Goal: Information Seeking & Learning: Learn about a topic

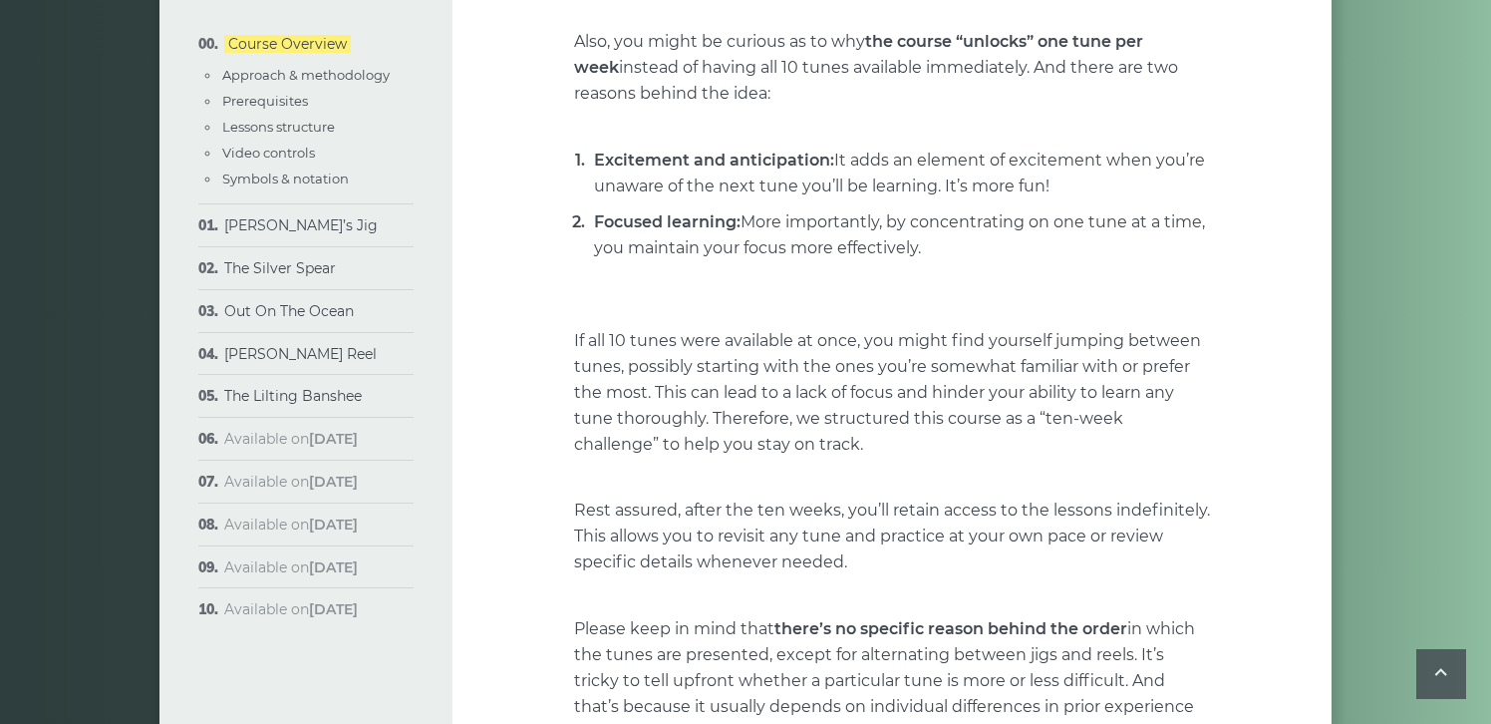
scroll to position [461, 0]
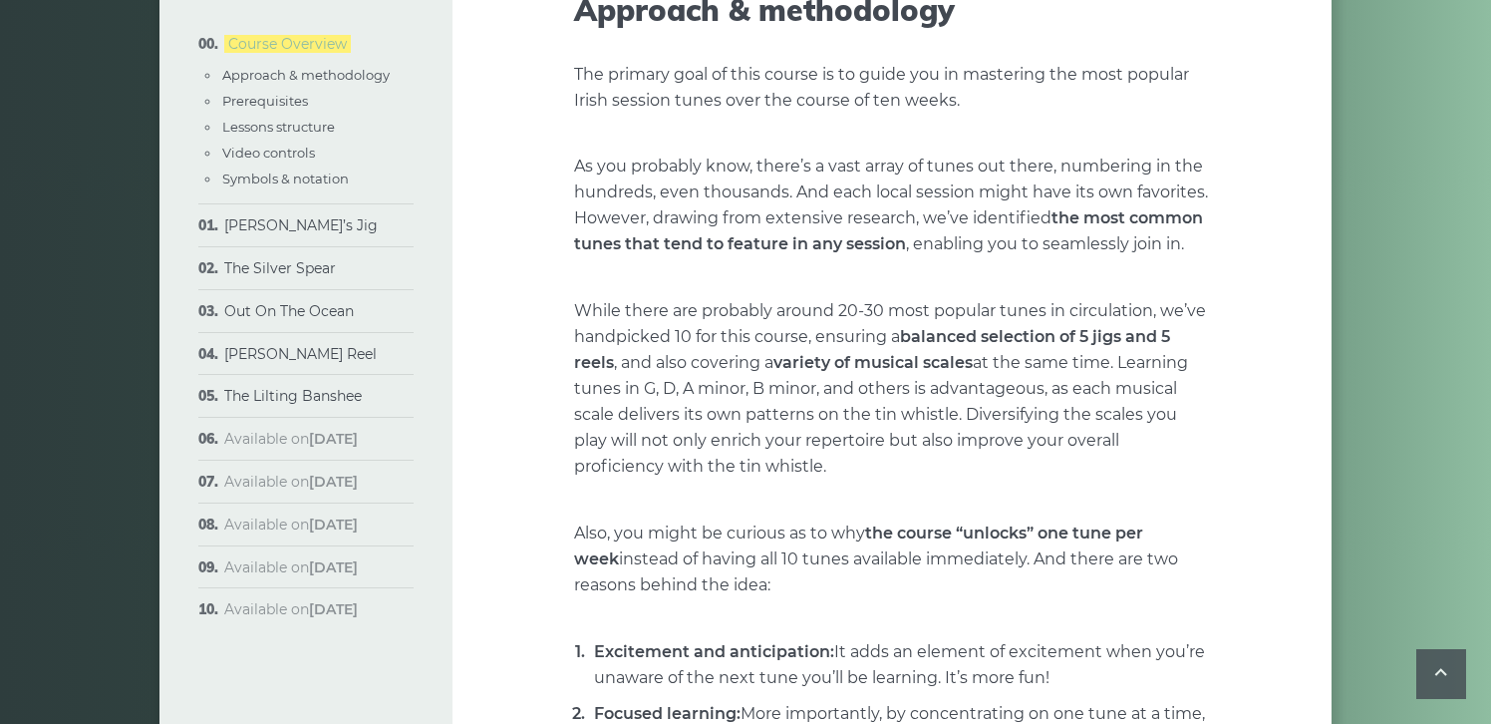
click at [276, 42] on link "Course Overview" at bounding box center [287, 44] width 127 height 18
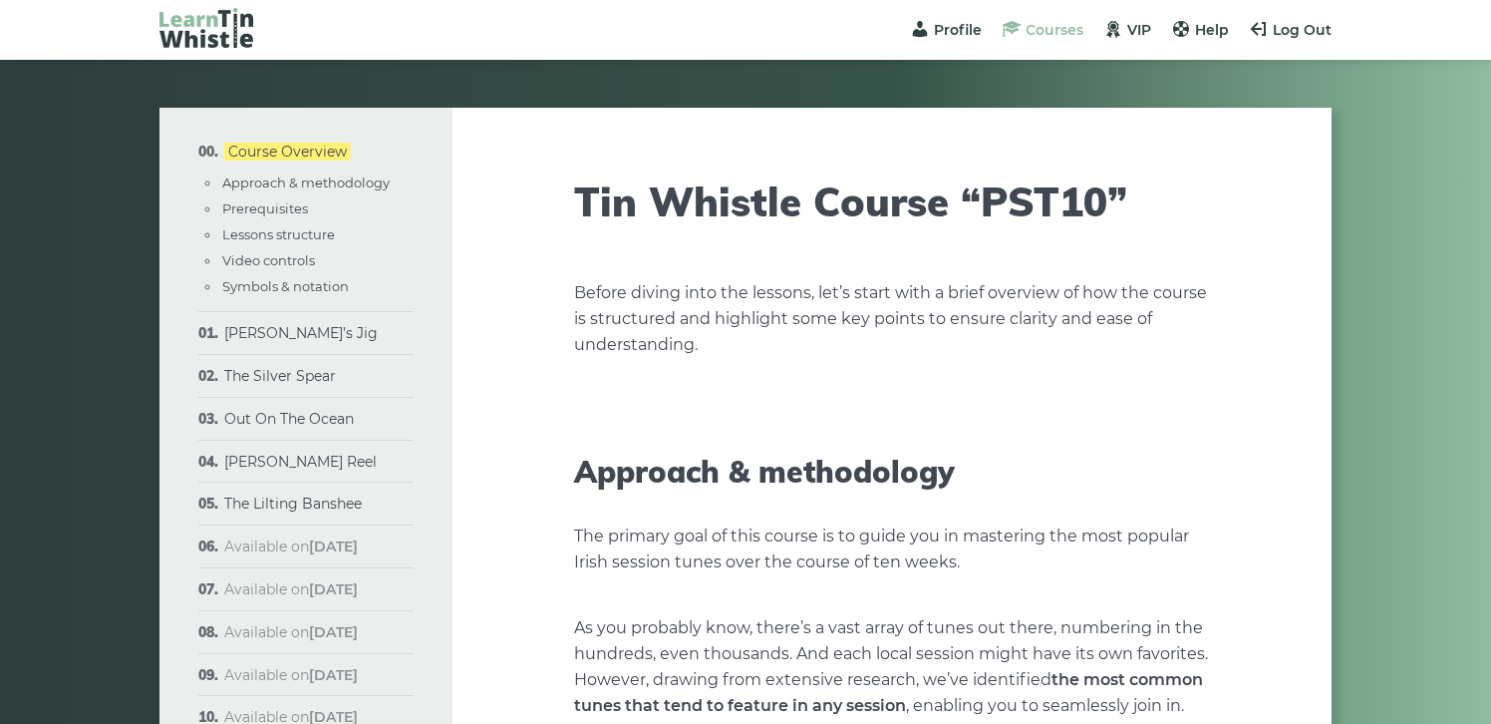
click at [1038, 29] on span "Courses" at bounding box center [1054, 30] width 58 height 18
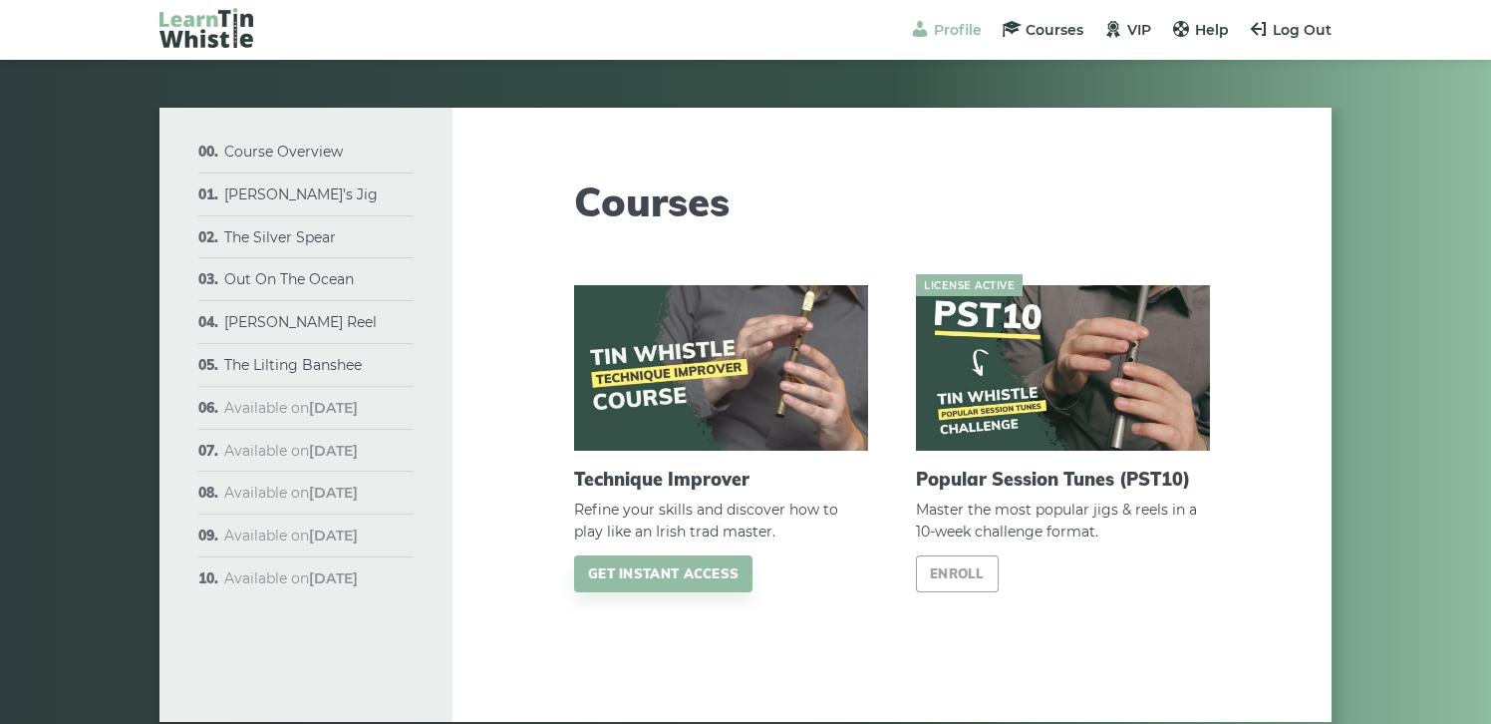
click at [959, 27] on span "Profile" at bounding box center [958, 30] width 48 height 18
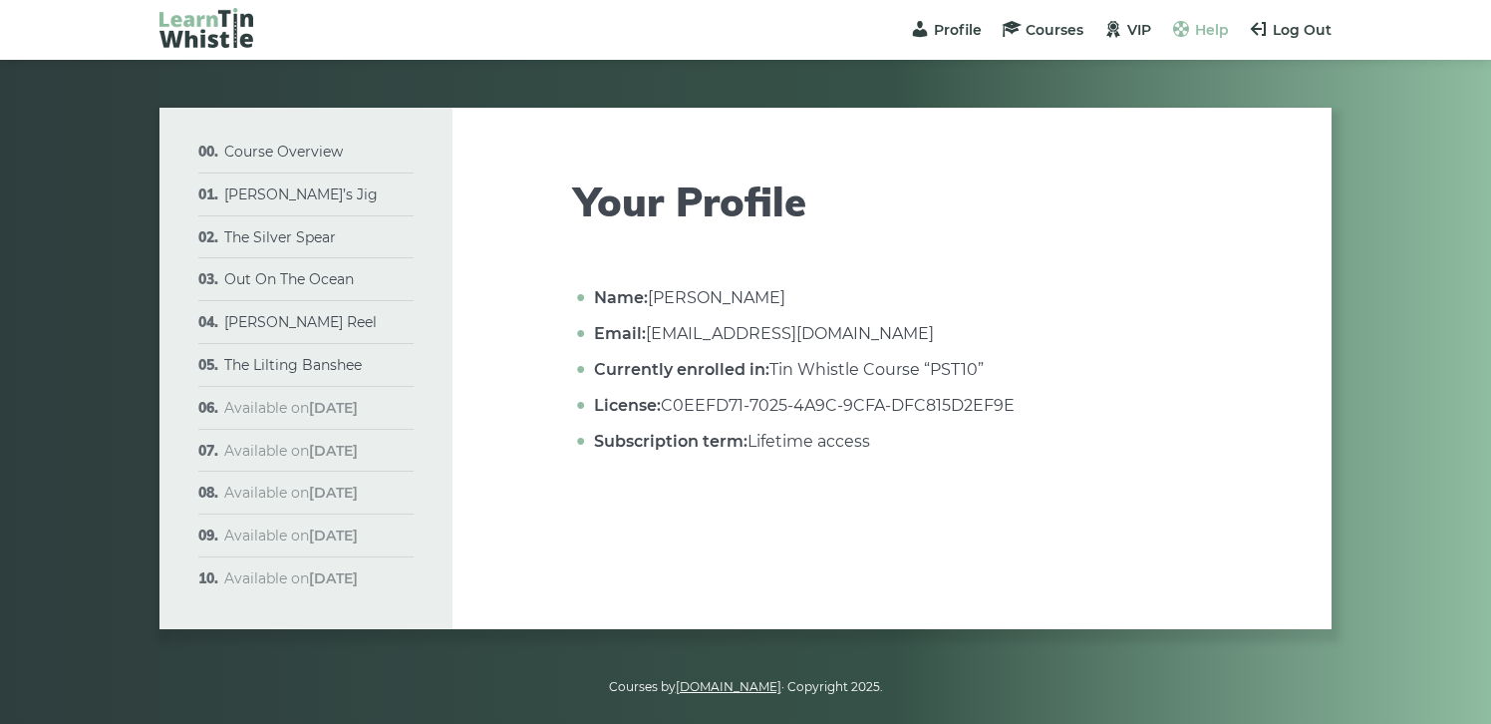
click at [1204, 27] on span "Help" at bounding box center [1212, 30] width 34 height 18
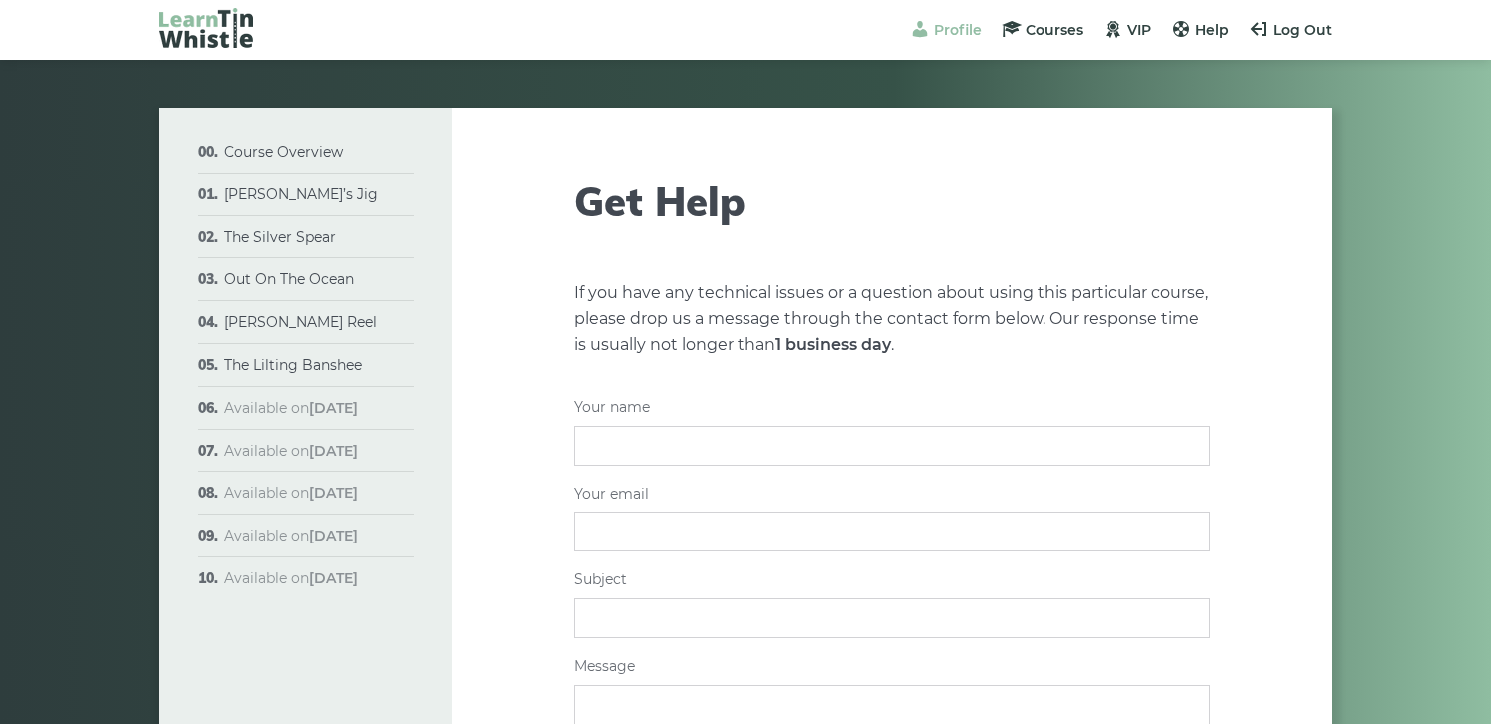
click at [961, 29] on span "Profile" at bounding box center [958, 30] width 48 height 18
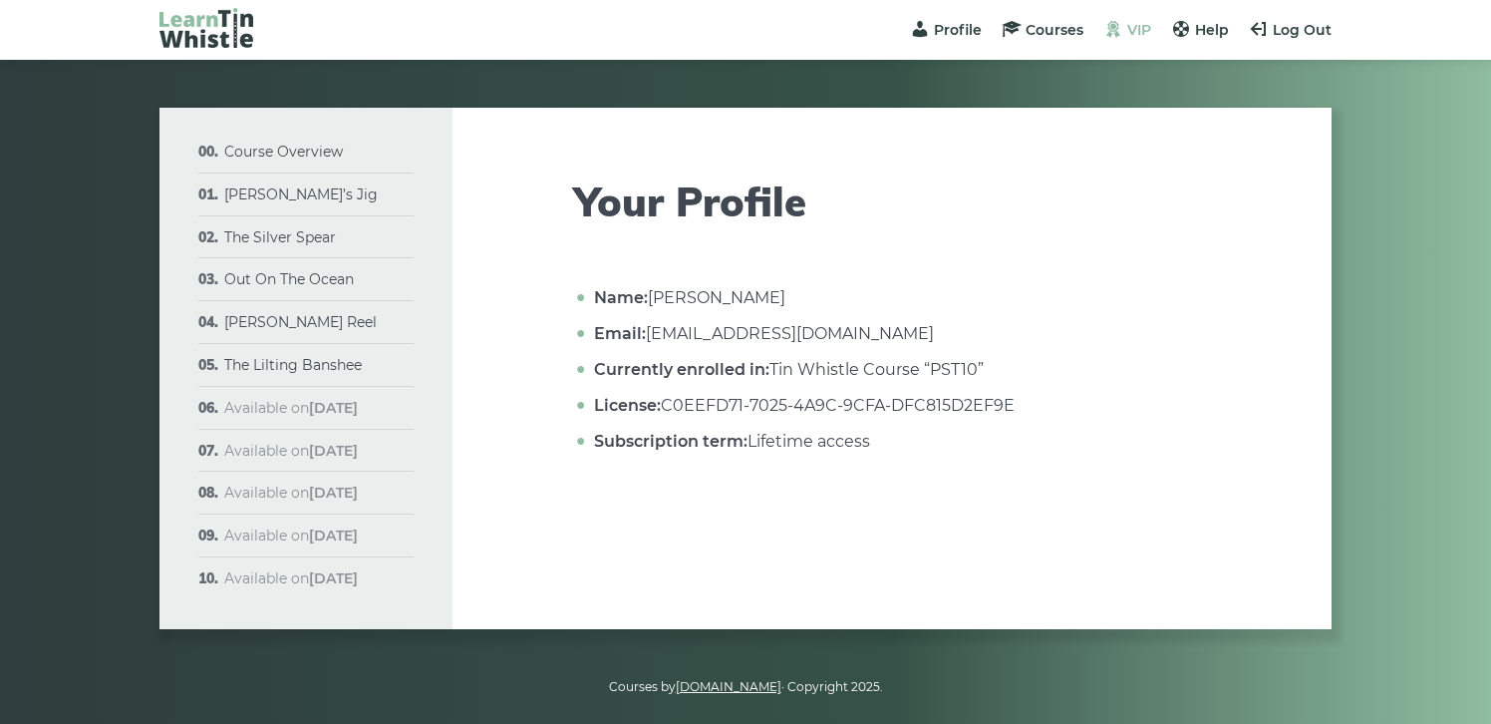
click at [1129, 34] on span "VIP" at bounding box center [1139, 30] width 24 height 18
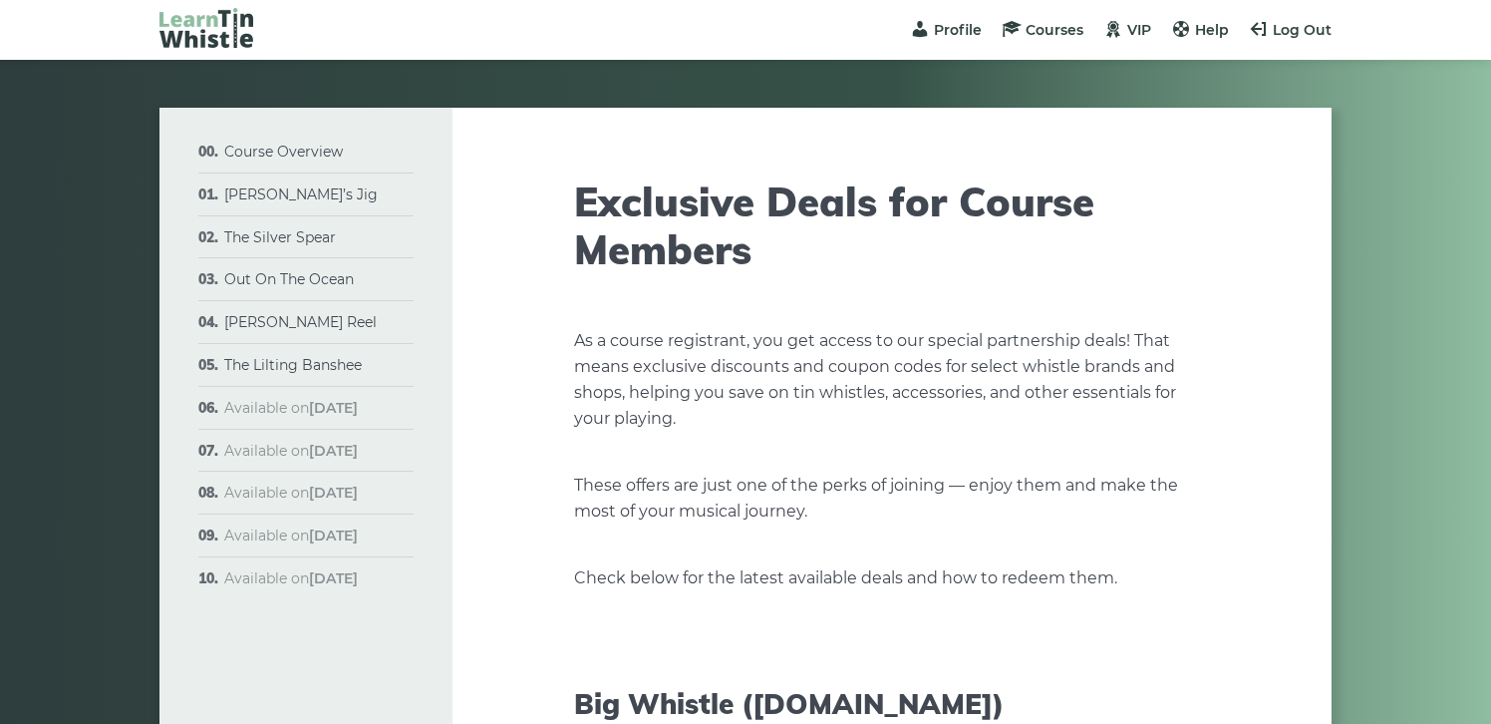
click at [726, 314] on article "Exclusive Deals for Course Members As a course registrant, you get access to ou…" at bounding box center [892, 696] width 636 height 1177
click at [265, 153] on link "Course Overview" at bounding box center [283, 152] width 119 height 18
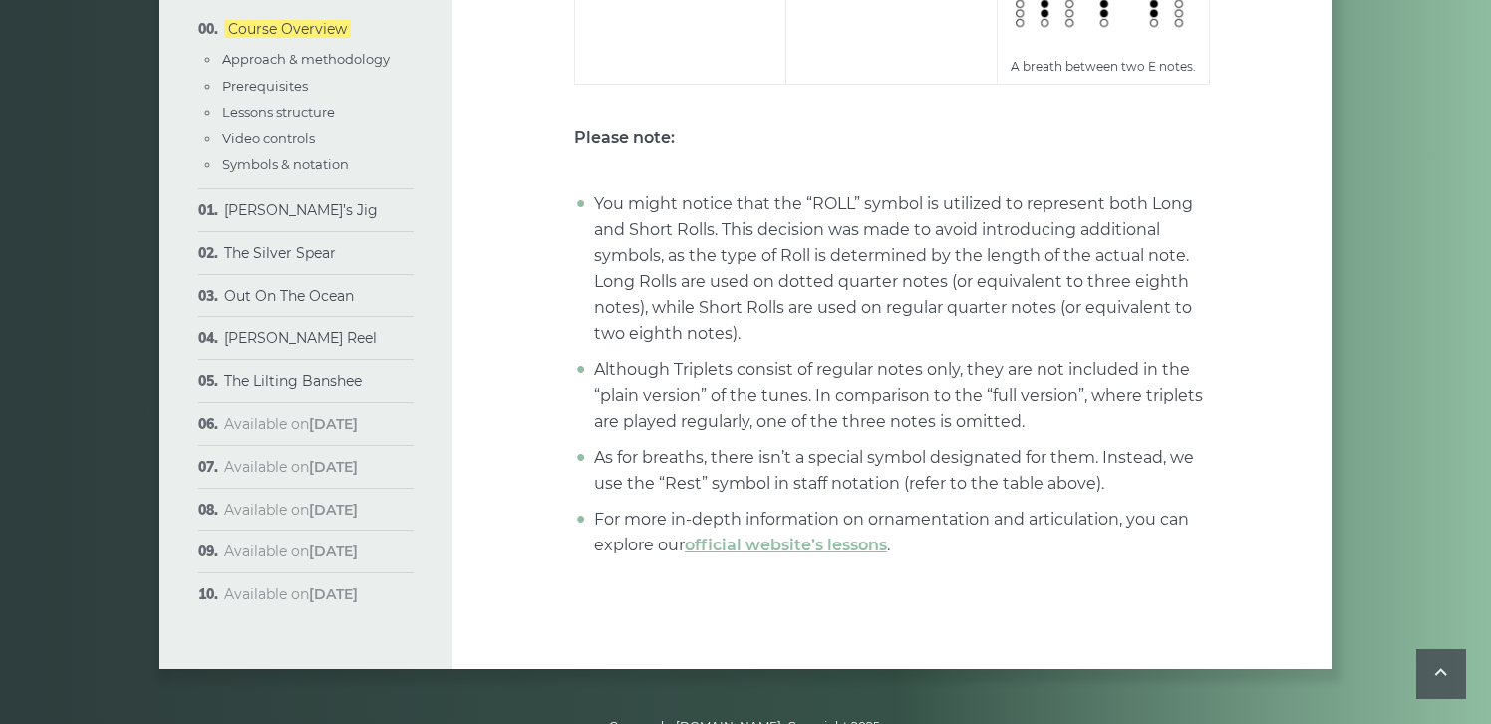
scroll to position [7950, 0]
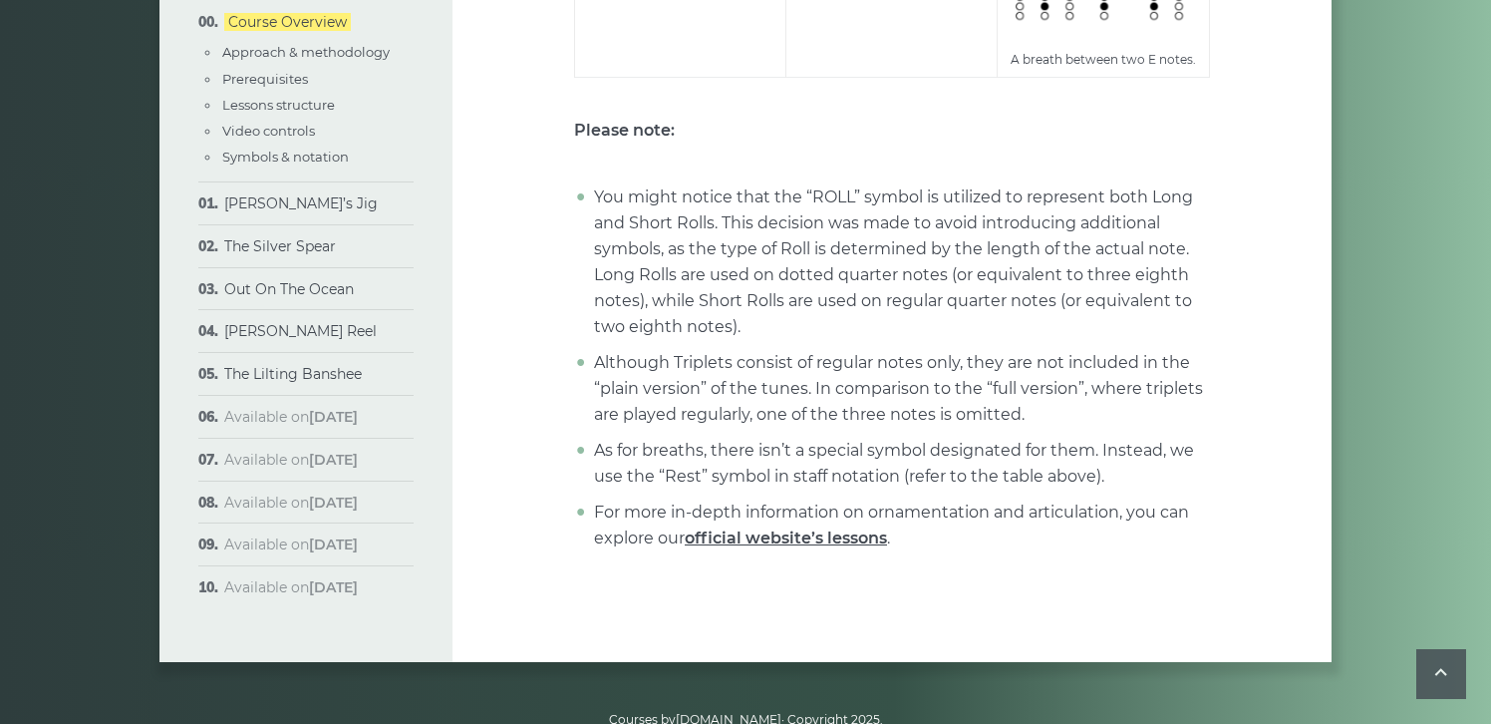
click at [771, 528] on link "official website’s lessons" at bounding box center [786, 537] width 202 height 19
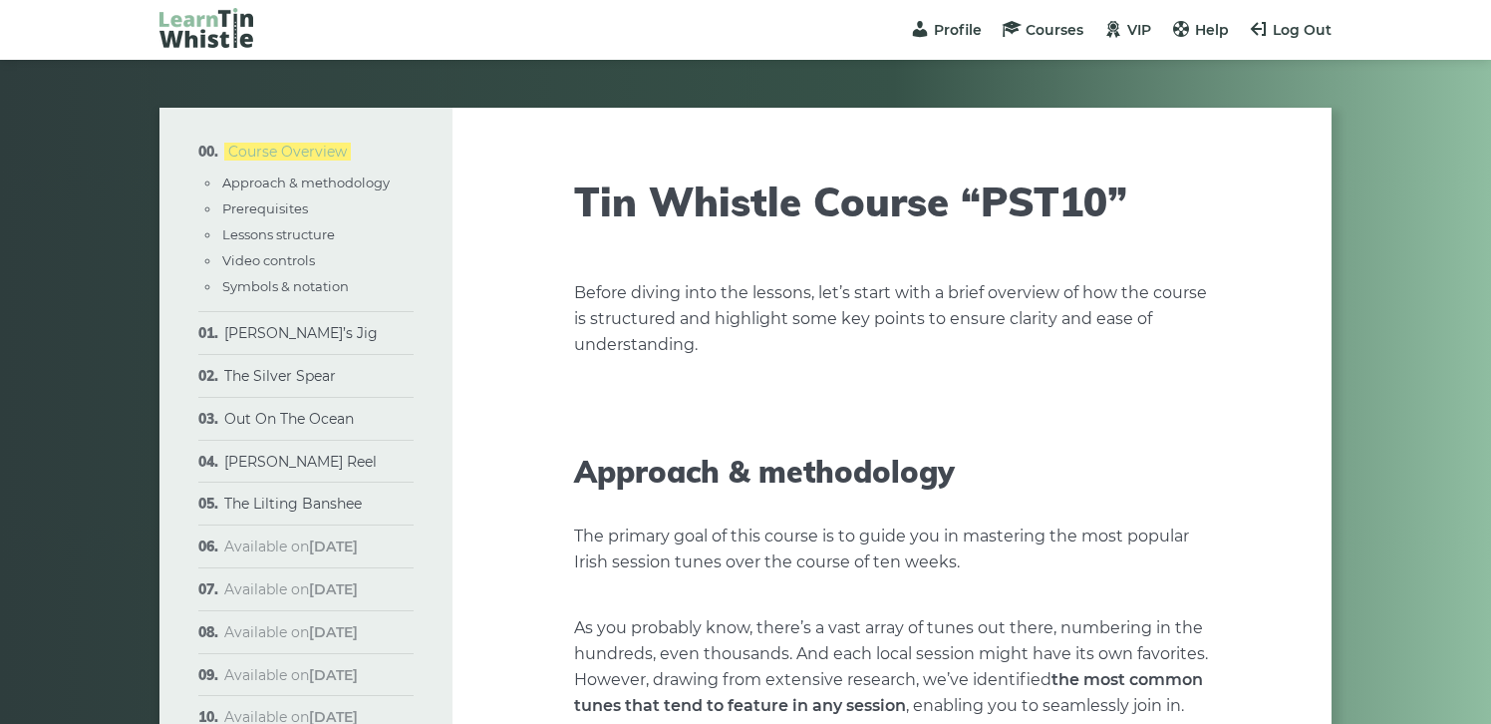
click at [293, 154] on link "Course Overview" at bounding box center [287, 152] width 127 height 18
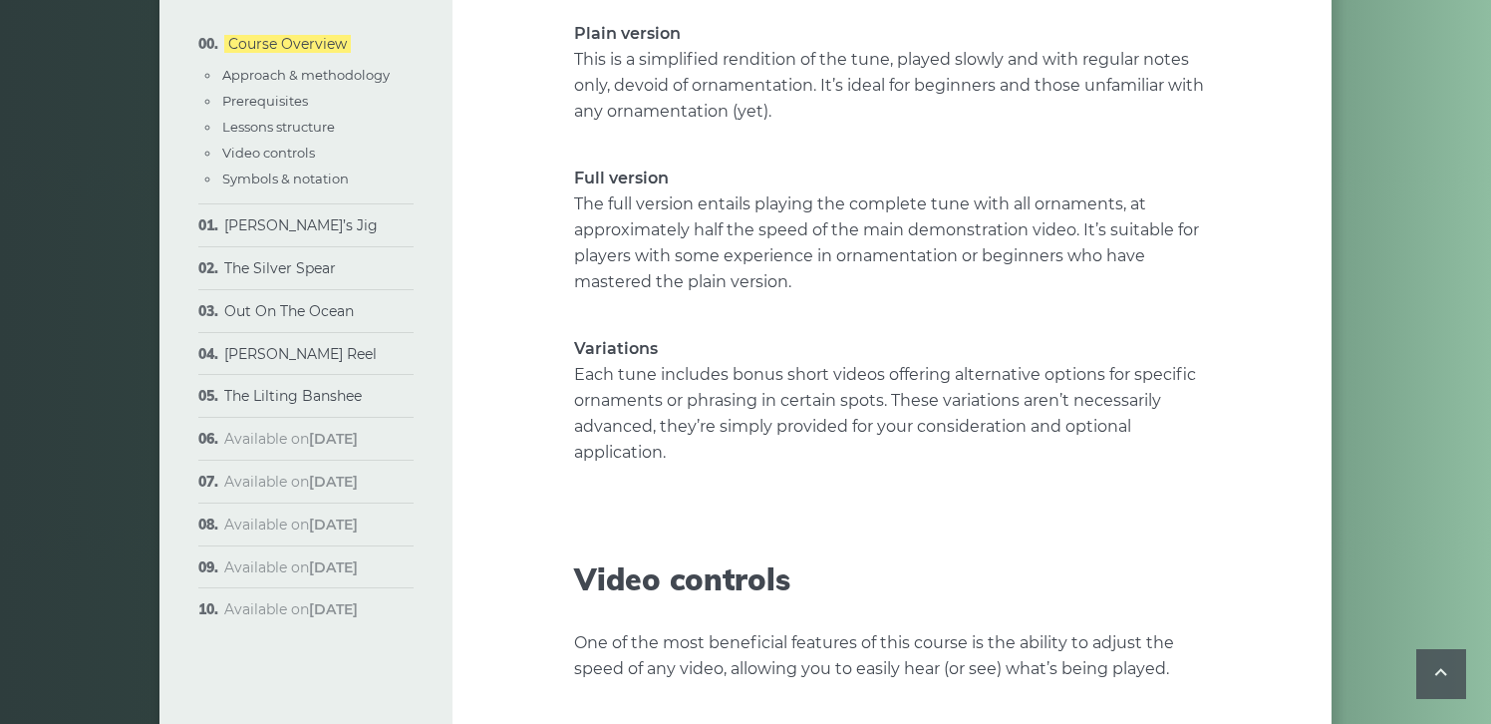
scroll to position [4143, 0]
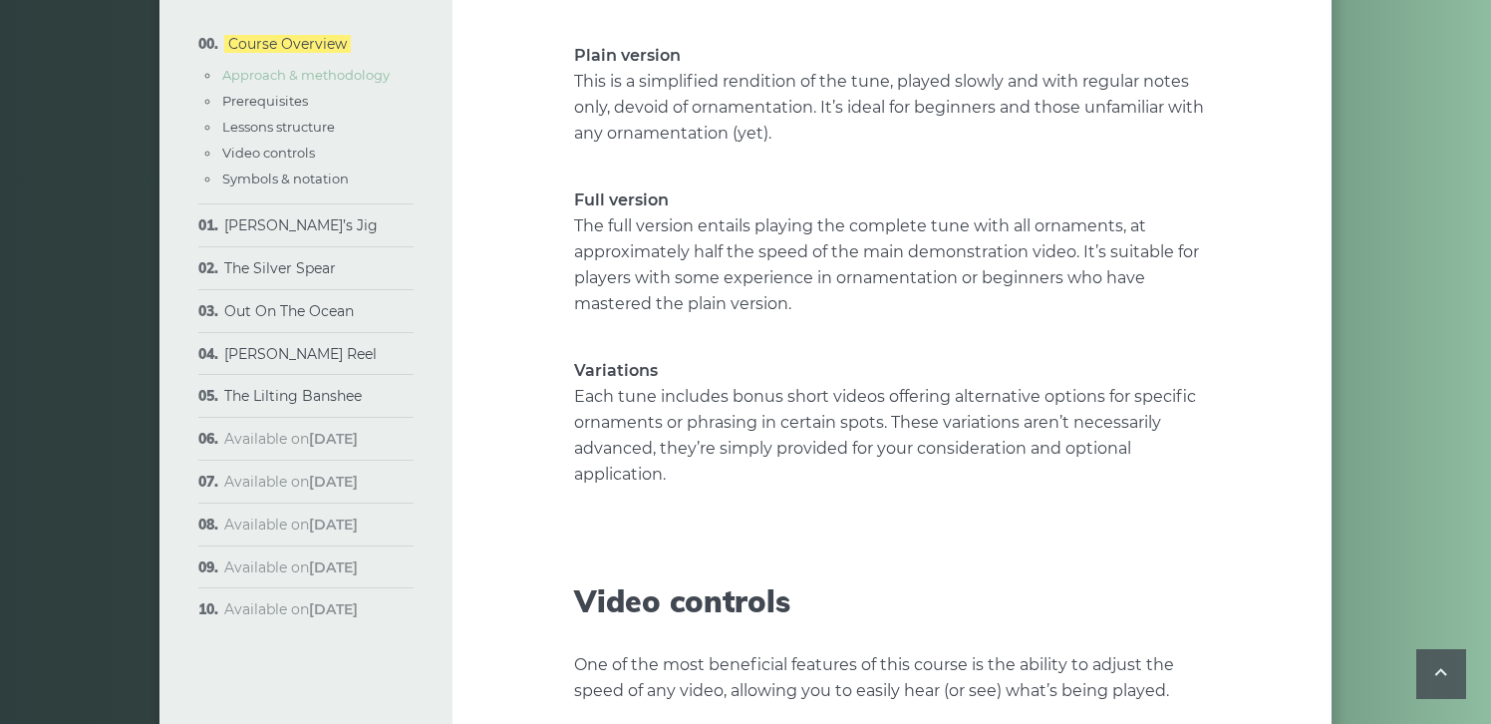
click at [270, 74] on link "Approach & methodology" at bounding box center [305, 75] width 167 height 16
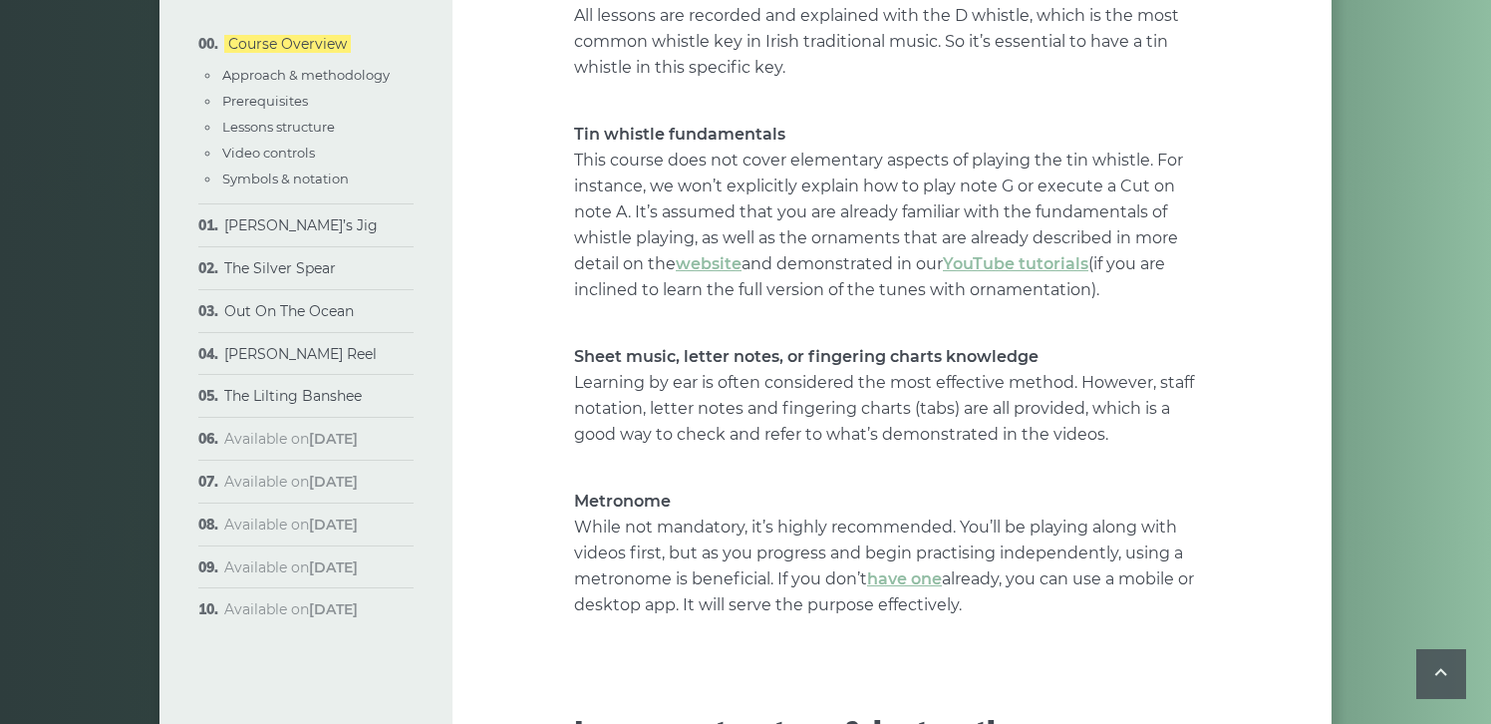
scroll to position [2331, 0]
click at [283, 226] on link "[PERSON_NAME]’s Jig" at bounding box center [300, 225] width 153 height 18
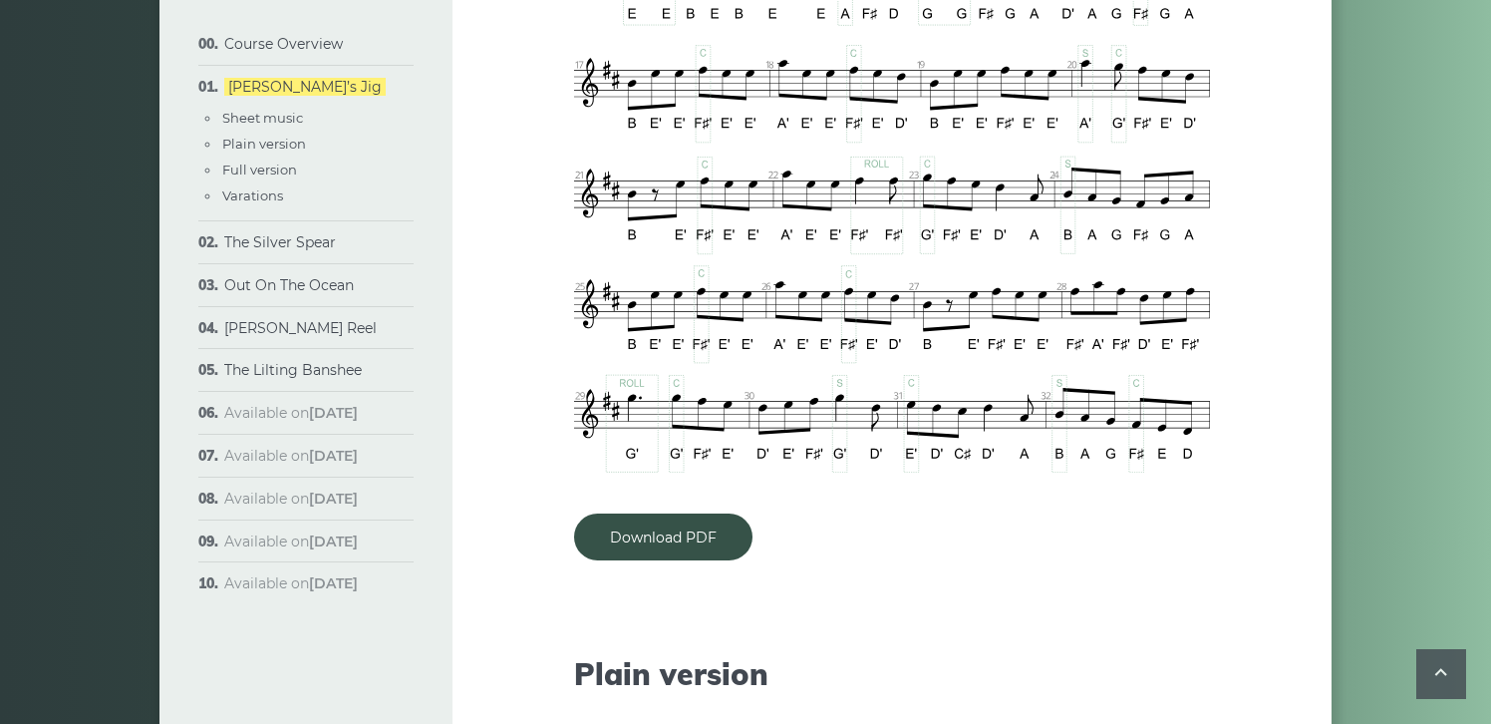
scroll to position [1609, 0]
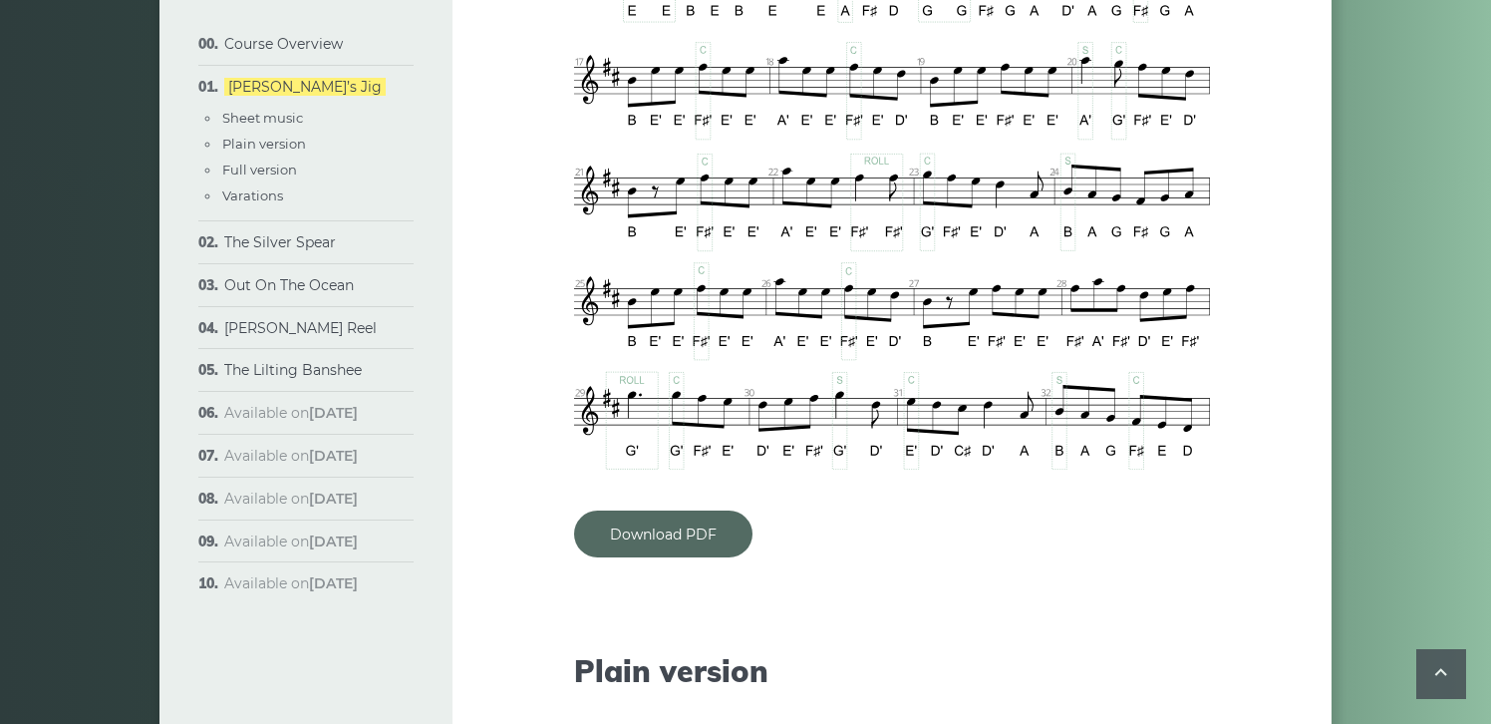
click at [653, 510] on link "Download PDF" at bounding box center [663, 533] width 178 height 47
